Goal: Task Accomplishment & Management: Manage account settings

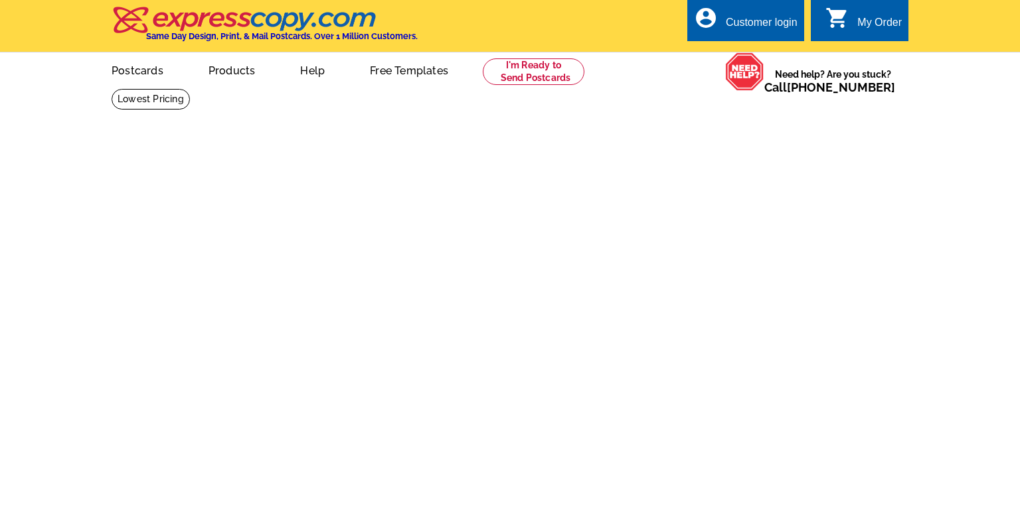
click at [759, 19] on div "Customer login" at bounding box center [762, 26] width 72 height 19
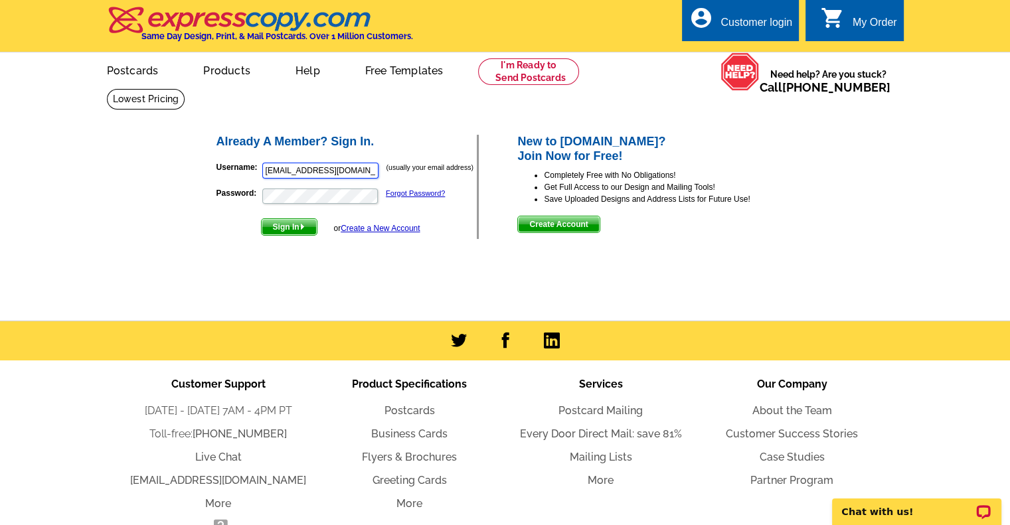
click at [353, 173] on input "MichaelFleming@seniorbenefitsGA.com" at bounding box center [320, 171] width 116 height 16
type input "texlexlasalle@gmail.com"
click at [289, 225] on span "Sign In" at bounding box center [289, 227] width 55 height 16
